Goal: Information Seeking & Learning: Learn about a topic

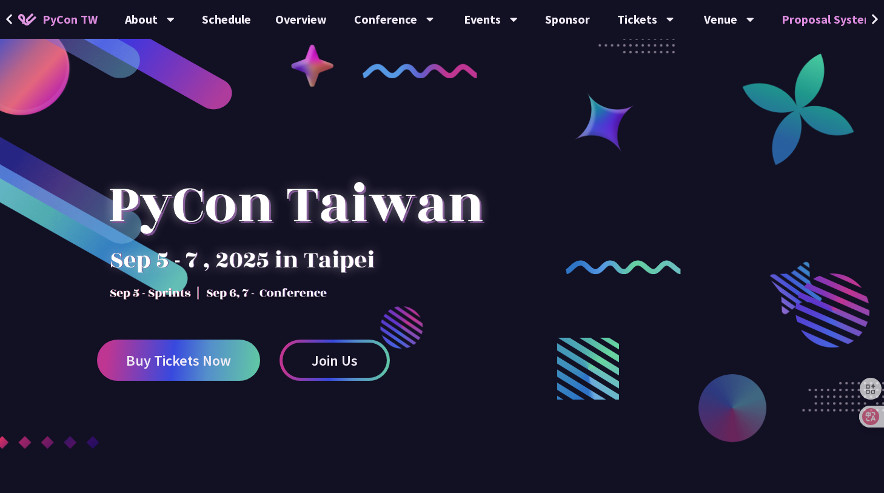
click at [853, 16] on link "Proposal System" at bounding box center [827, 19] width 117 height 39
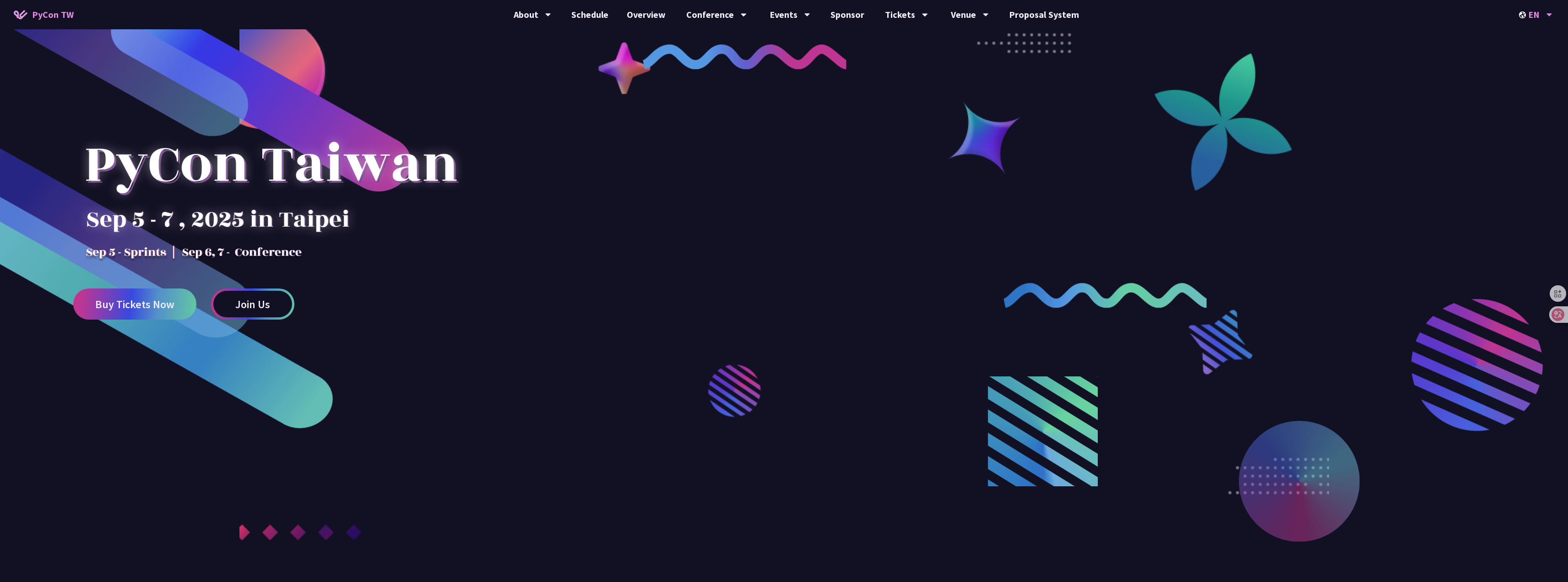
click at [667, 21] on div "EN" at bounding box center [1536, 14] width 33 height 29
click at [667, 66] on div "中文" at bounding box center [1536, 68] width 55 height 21
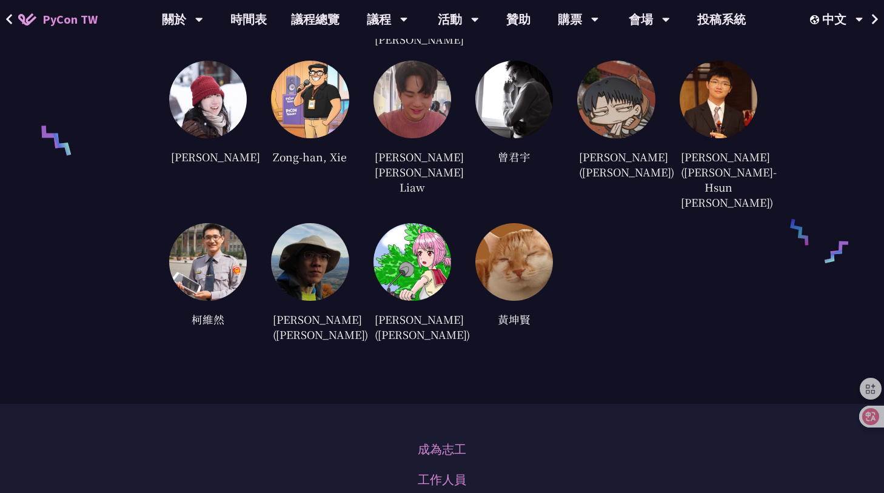
scroll to position [3212, 0]
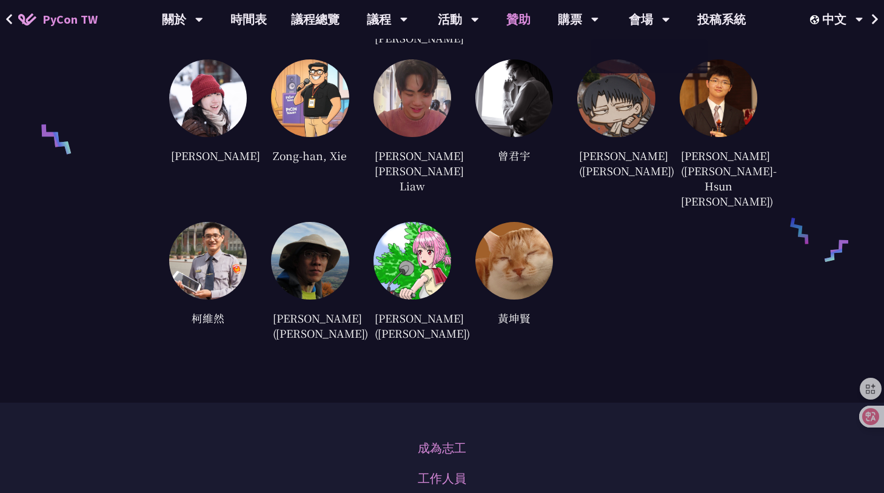
click at [512, 15] on link "贊助" at bounding box center [518, 19] width 48 height 39
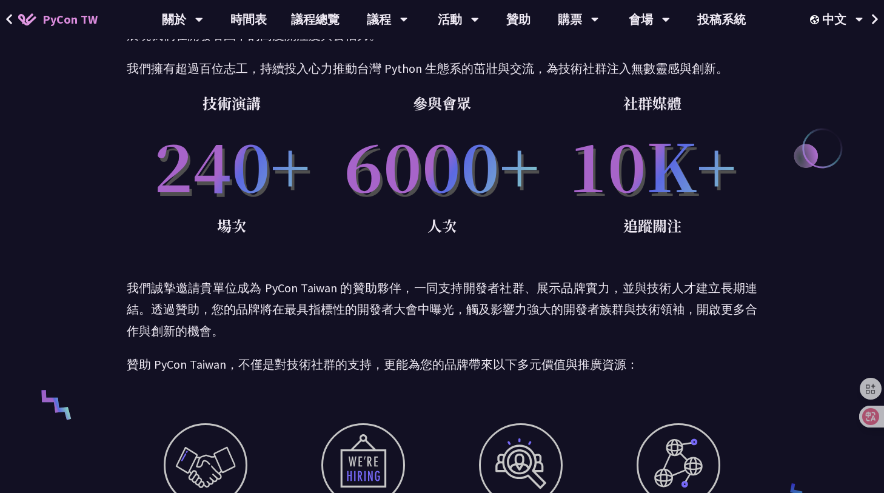
scroll to position [121, 0]
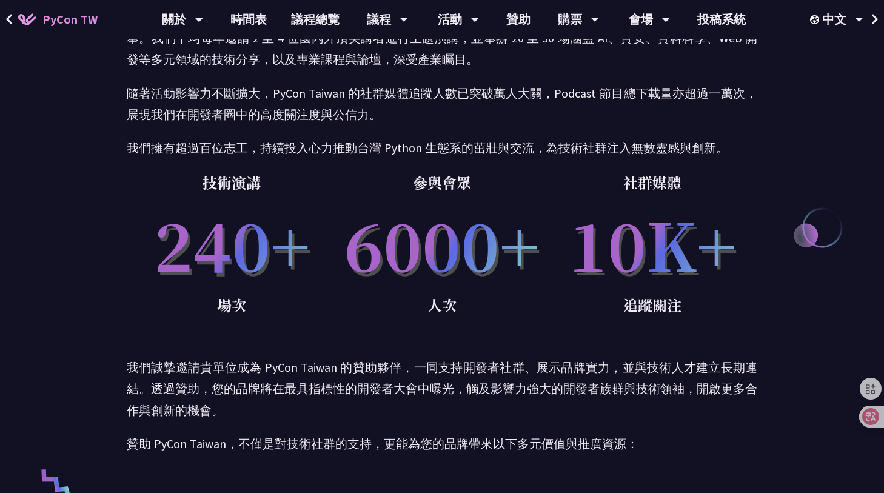
drag, startPoint x: 703, startPoint y: 245, endPoint x: 159, endPoint y: 255, distance: 543.6
click at [159, 255] on div "技術演講 240+ 場次 參與會眾 6000+ 人次 社群媒體 10K+ 追蹤關注" at bounding box center [442, 261] width 630 height 183
click at [313, 278] on p "240+" at bounding box center [232, 244] width 210 height 98
click at [414, 339] on div "參與會眾 6000+ 人次" at bounding box center [442, 261] width 210 height 183
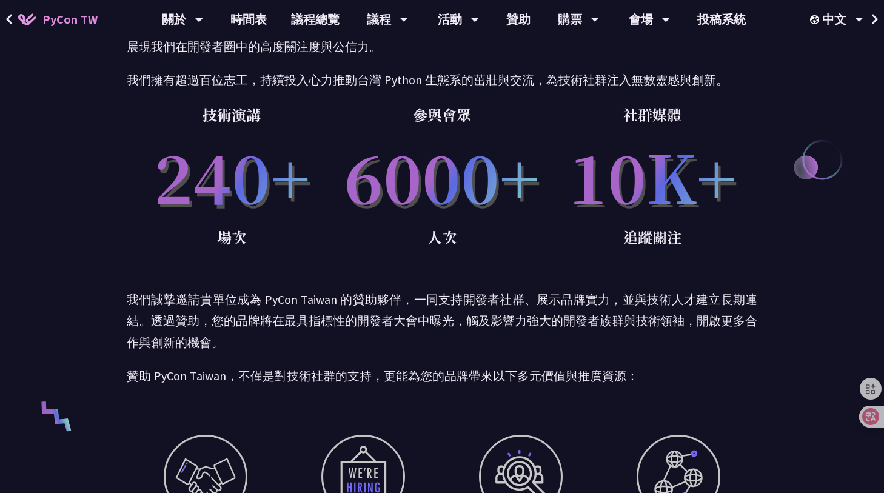
scroll to position [25, 0]
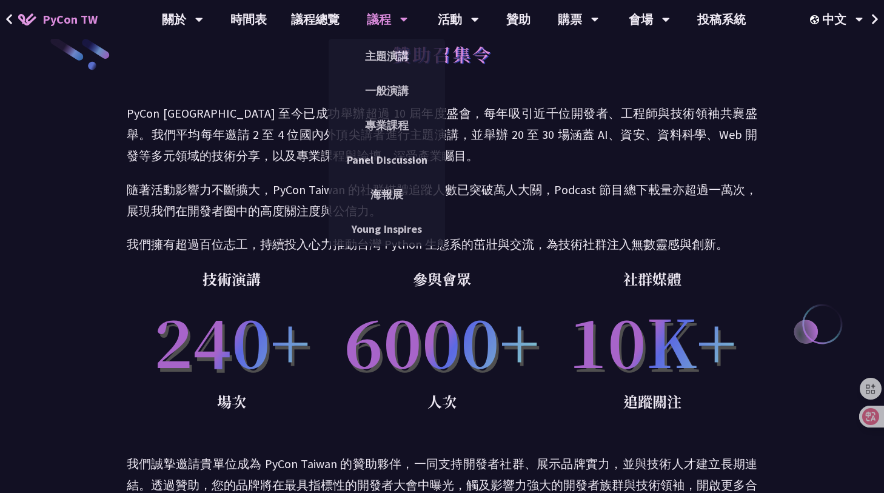
click at [385, 107] on div "一般演講" at bounding box center [386, 90] width 116 height 35
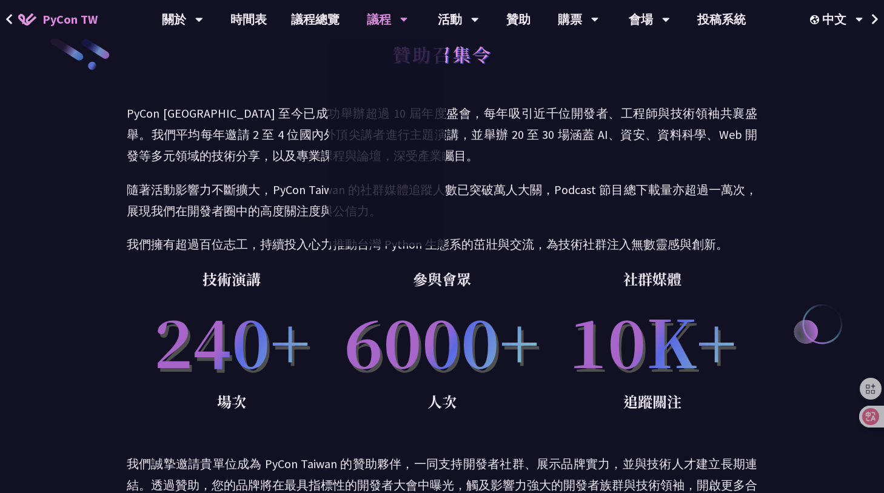
click at [382, 137] on link "專業課程" at bounding box center [386, 125] width 116 height 28
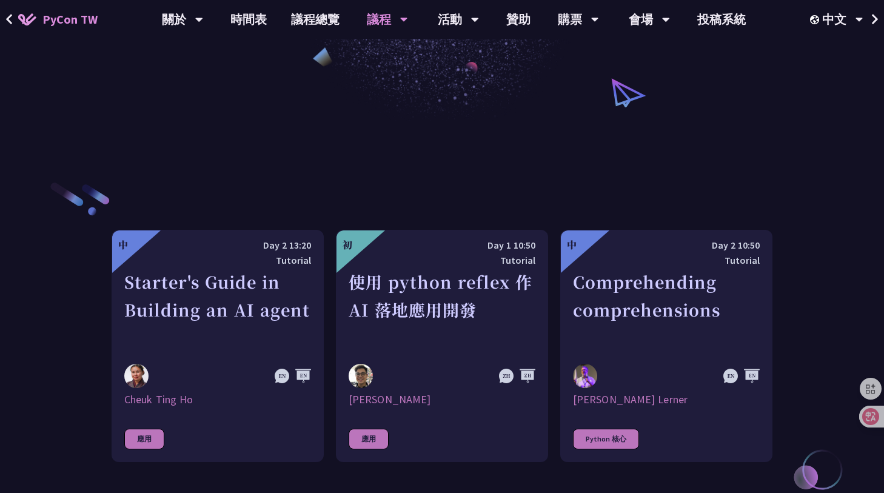
scroll to position [424, 0]
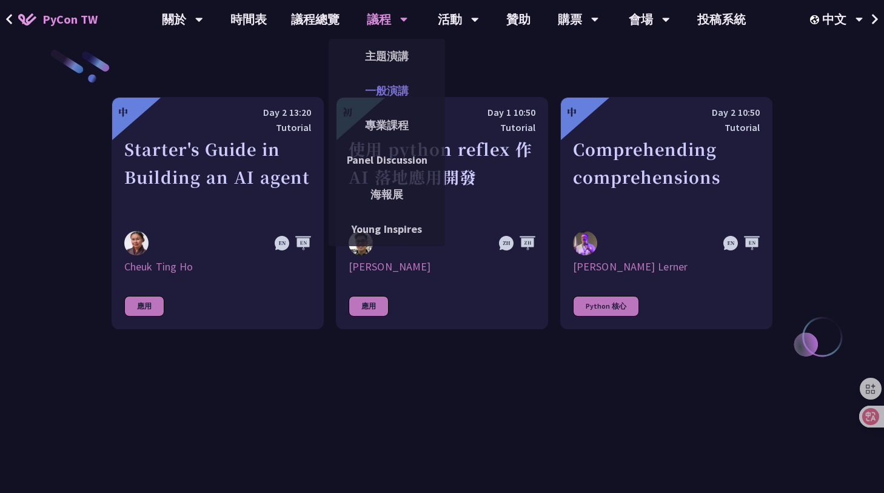
click at [390, 90] on link "一般演講" at bounding box center [386, 90] width 116 height 28
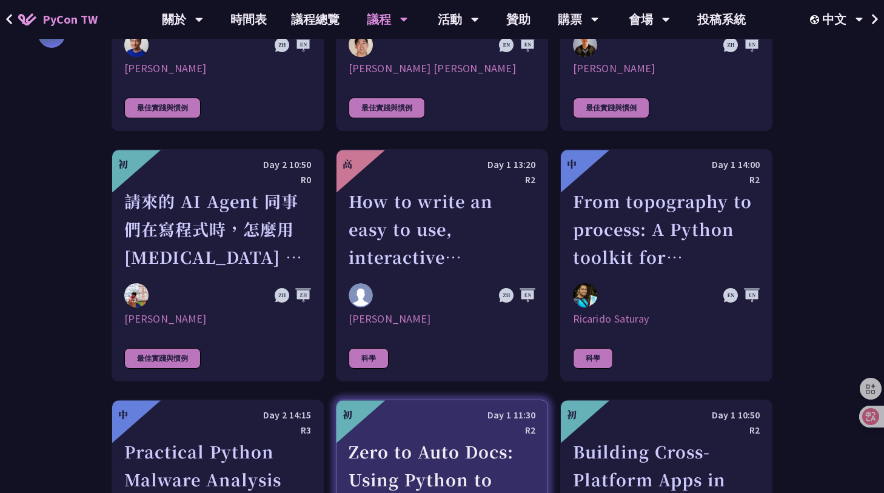
scroll to position [3333, 0]
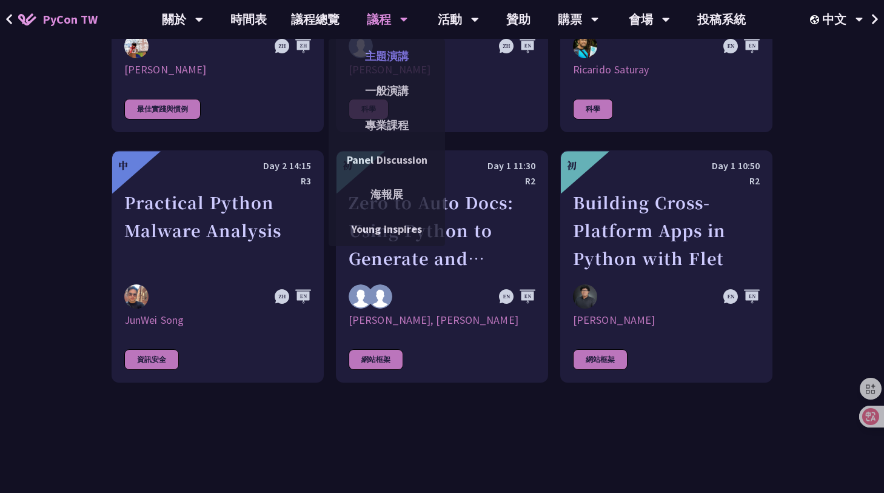
click at [390, 52] on link "主題演講" at bounding box center [386, 56] width 116 height 28
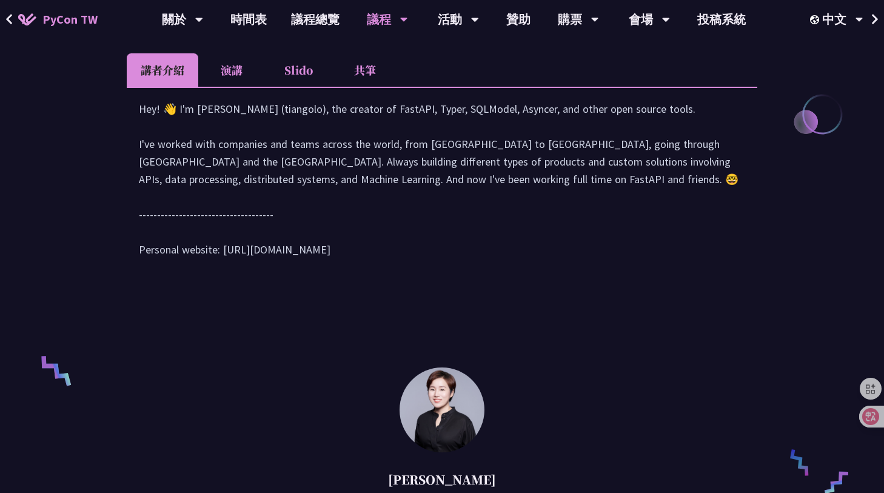
scroll to position [364, 0]
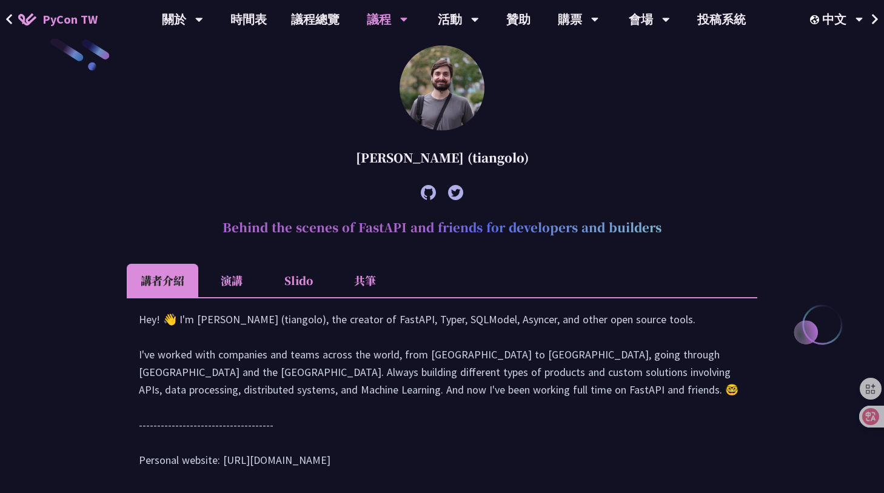
click at [245, 281] on li "演講" at bounding box center [231, 280] width 67 height 33
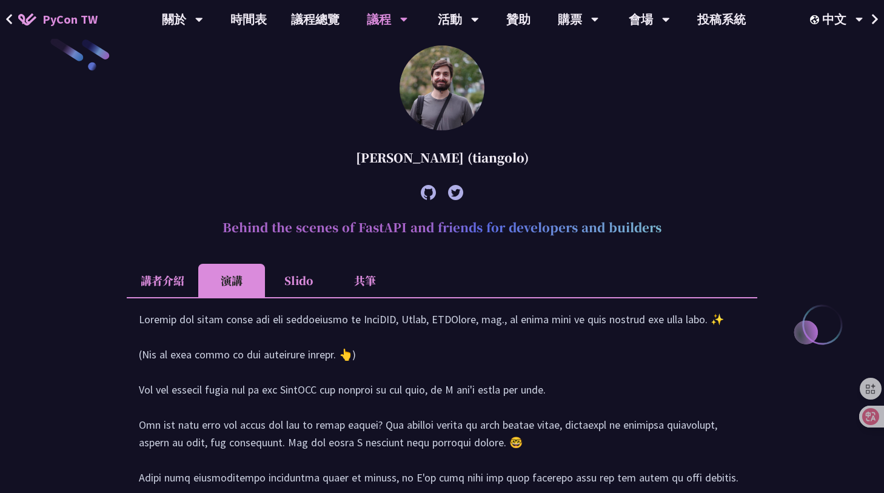
click at [155, 278] on li "講者介紹" at bounding box center [163, 280] width 72 height 33
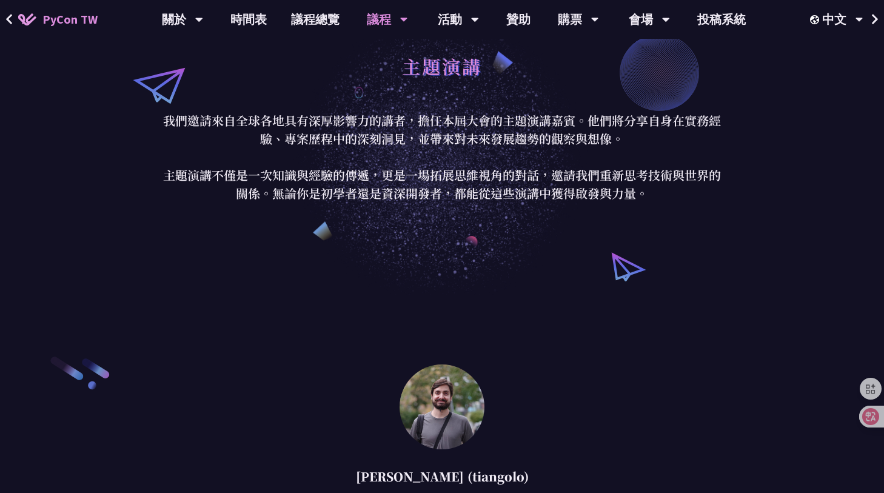
scroll to position [0, 0]
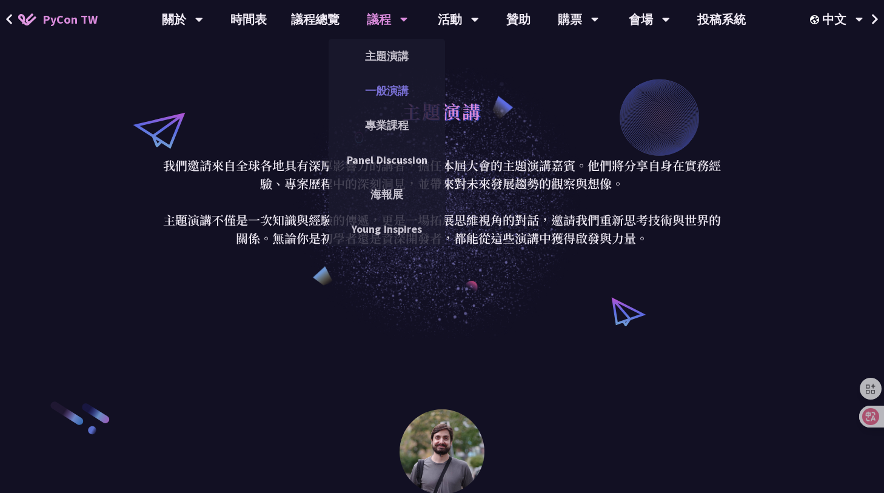
click at [402, 96] on link "一般演講" at bounding box center [386, 90] width 116 height 28
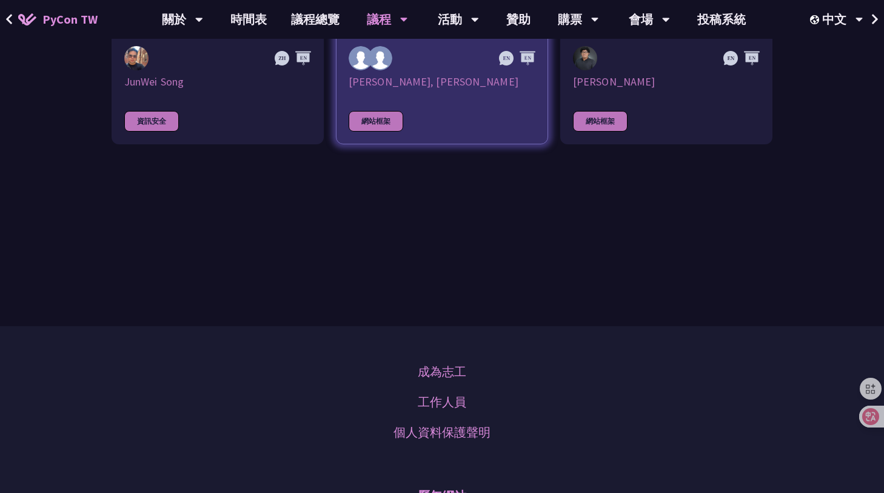
scroll to position [3575, 0]
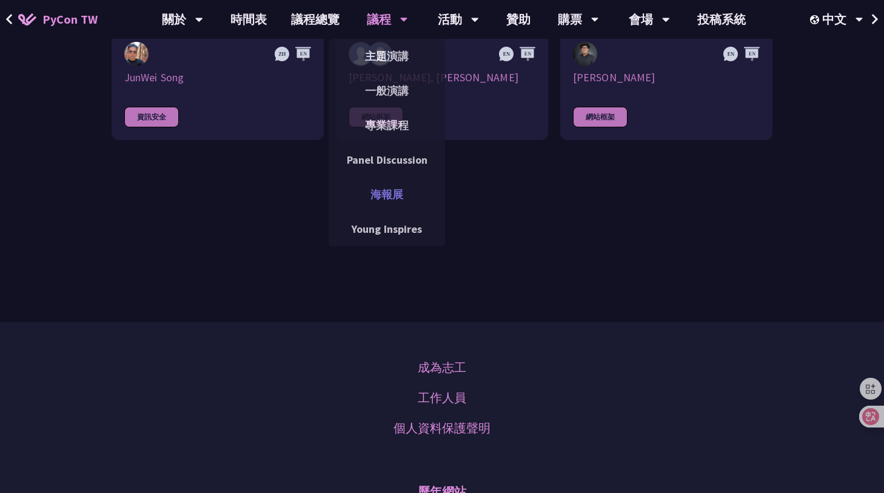
click at [379, 201] on link "海報展" at bounding box center [386, 194] width 116 height 28
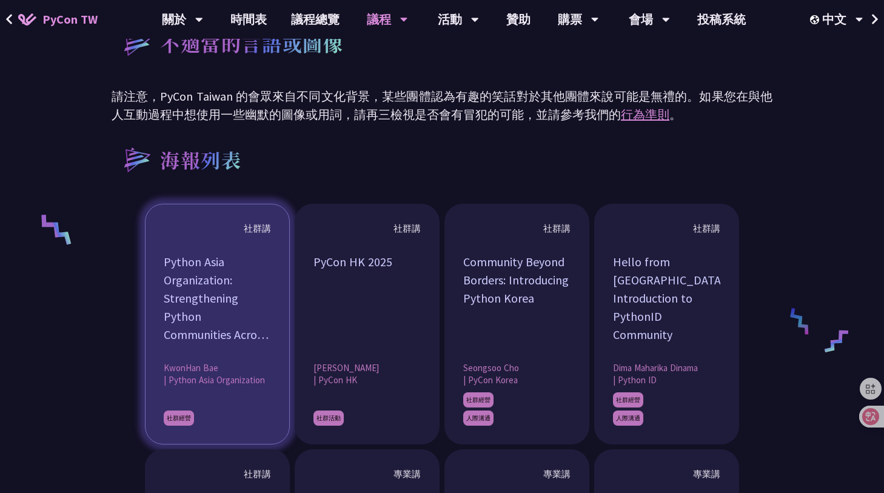
scroll to position [1151, 0]
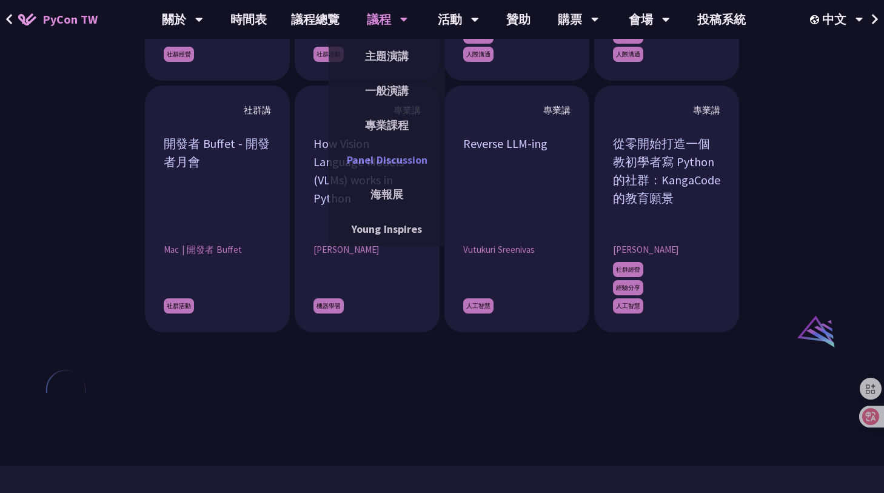
click at [394, 151] on link "Panel Discussion" at bounding box center [386, 159] width 116 height 28
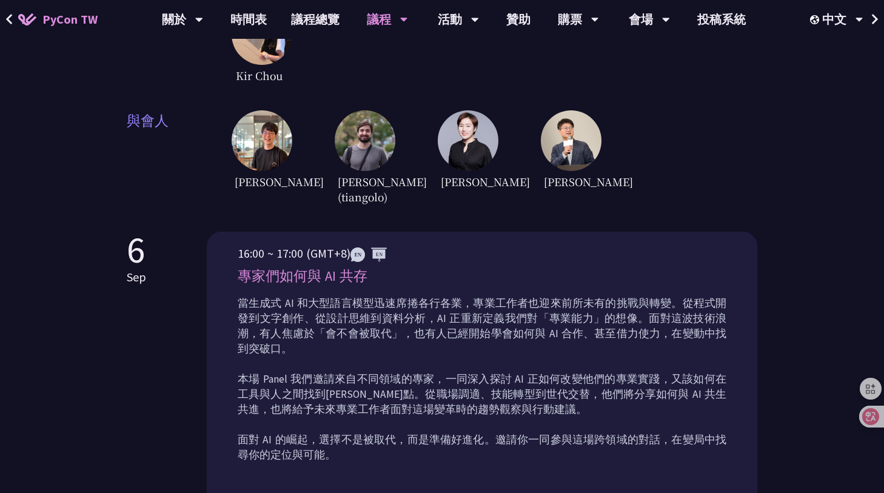
scroll to position [182, 0]
